Goal: Find specific page/section: Find specific page/section

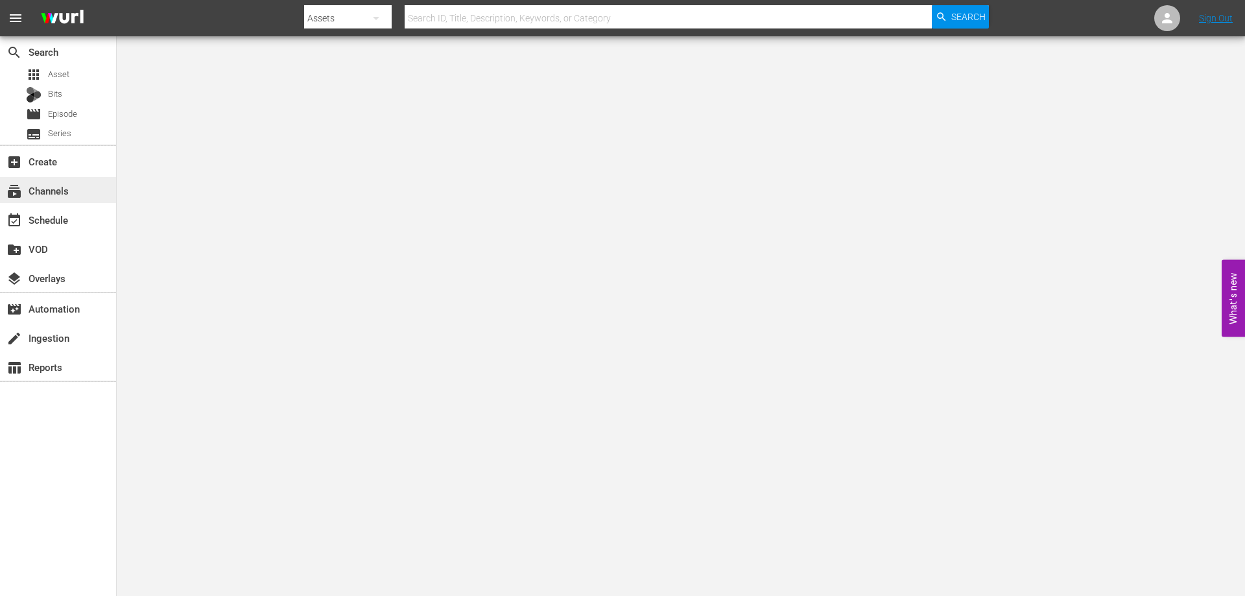
click at [51, 183] on div "subscriptions Channels" at bounding box center [36, 189] width 73 height 12
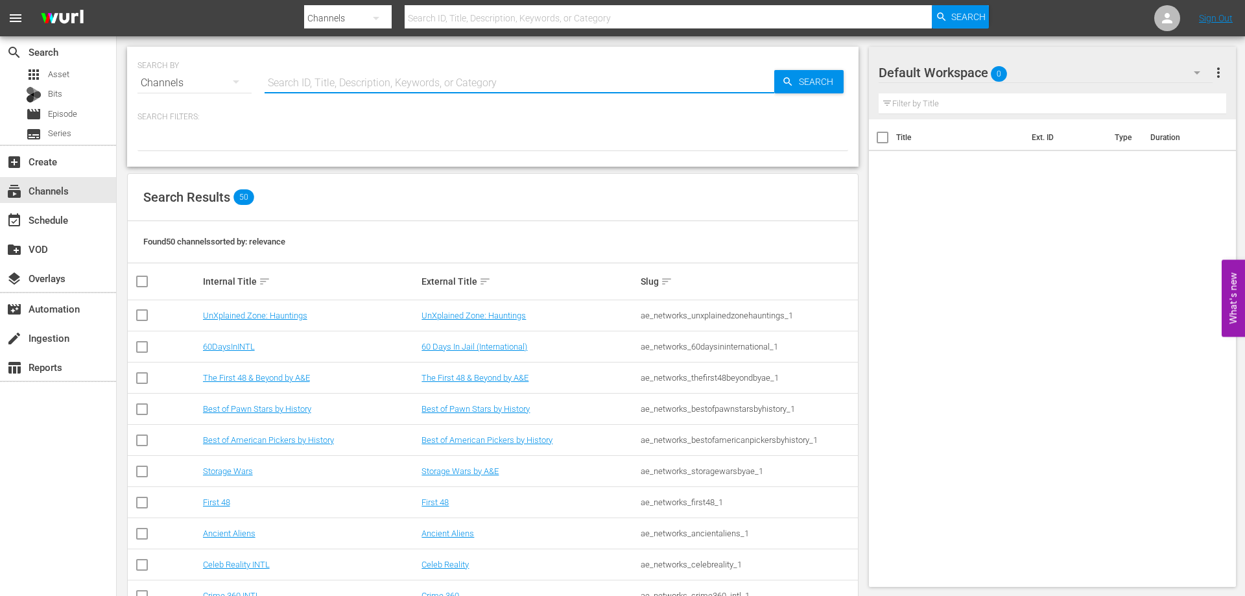
click at [296, 74] on input "text" at bounding box center [520, 82] width 510 height 31
type input "ax men"
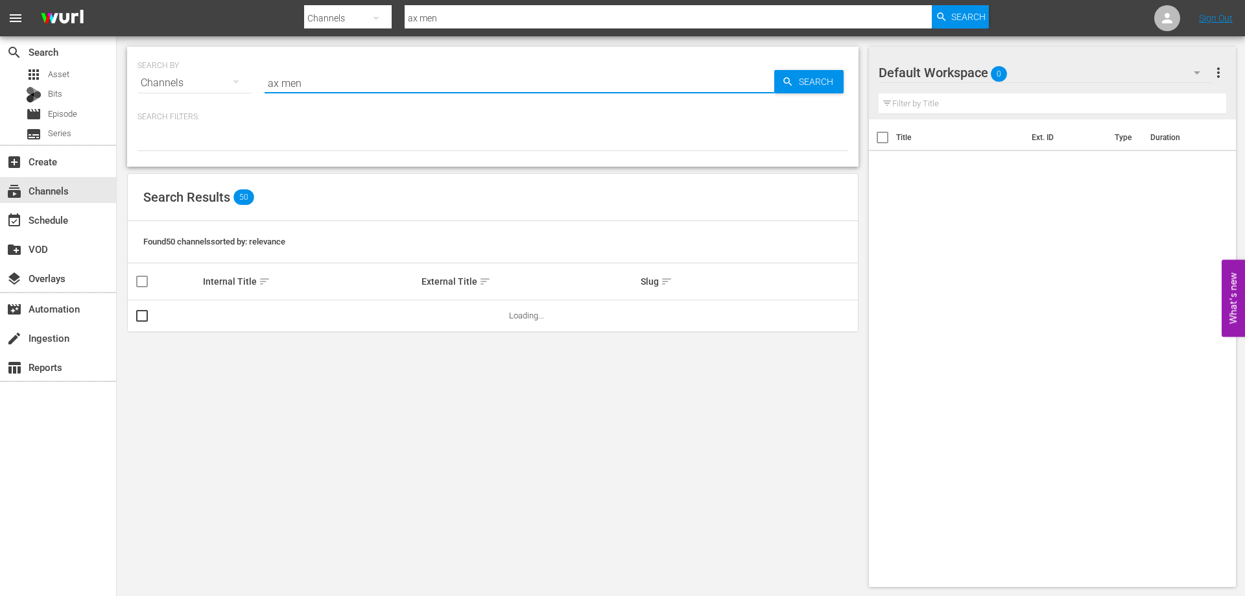
type input "ax men"
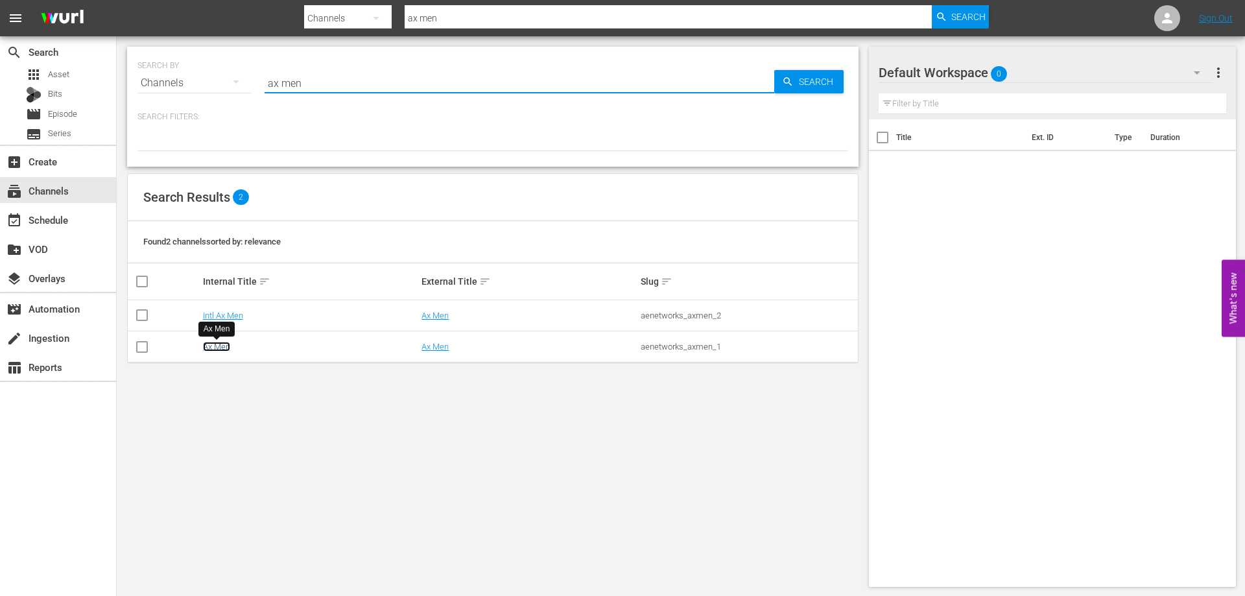
click at [213, 348] on link "Ax Men" at bounding box center [216, 347] width 27 height 10
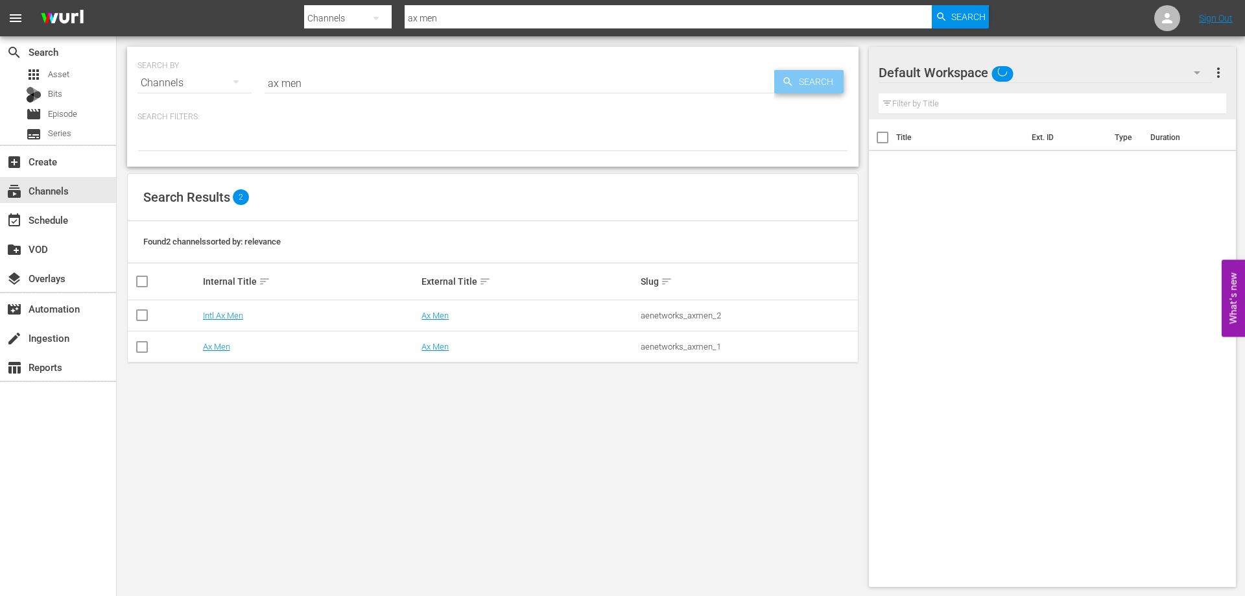
click at [810, 80] on span "Search" at bounding box center [819, 81] width 50 height 23
click at [215, 320] on link "Intl Ax Men" at bounding box center [223, 316] width 40 height 10
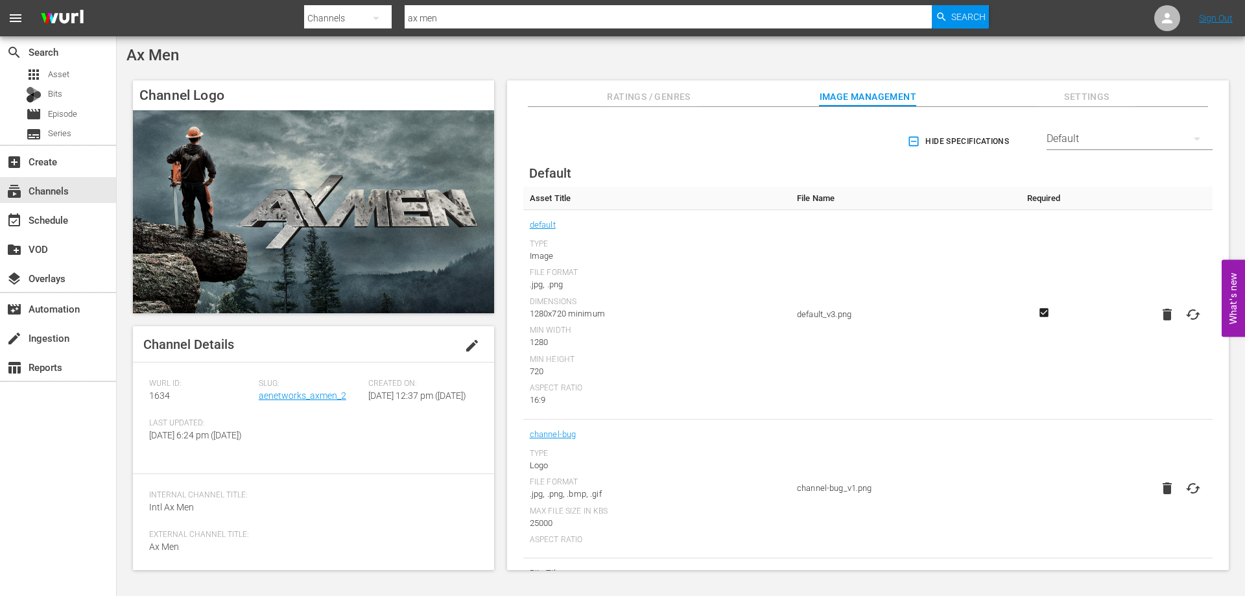
scroll to position [66, 0]
